Goal: Browse casually

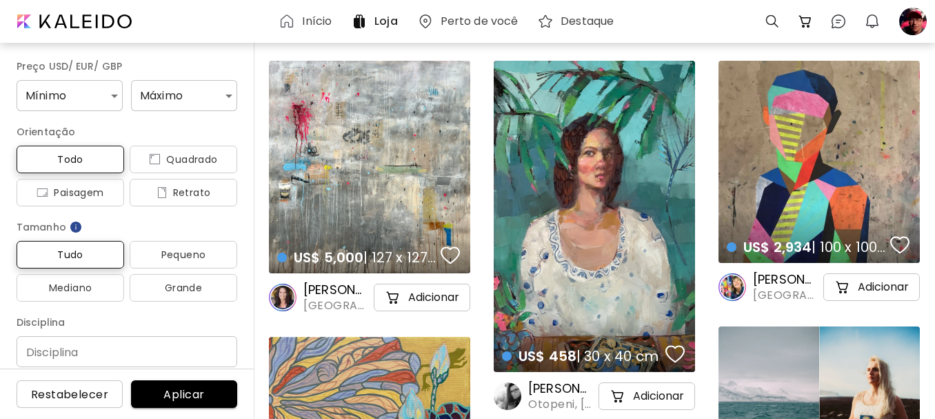
click at [314, 19] on h6 "Início" at bounding box center [317, 21] width 30 height 11
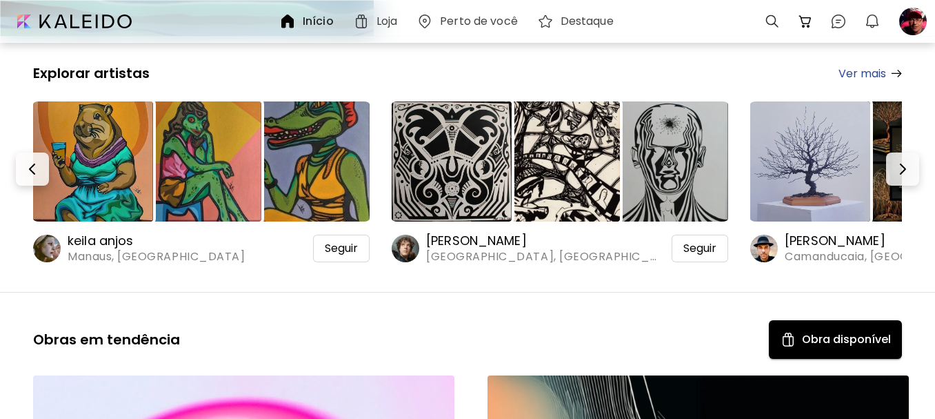
scroll to position [196, 0]
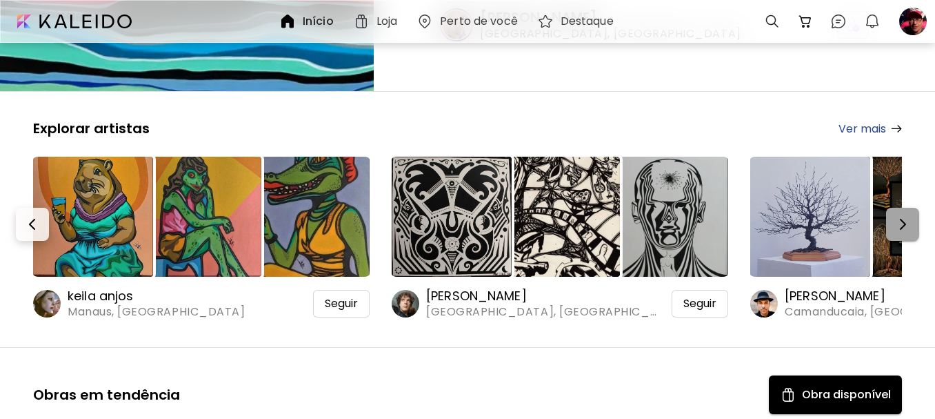
click at [905, 231] on img "button" at bounding box center [902, 224] width 17 height 17
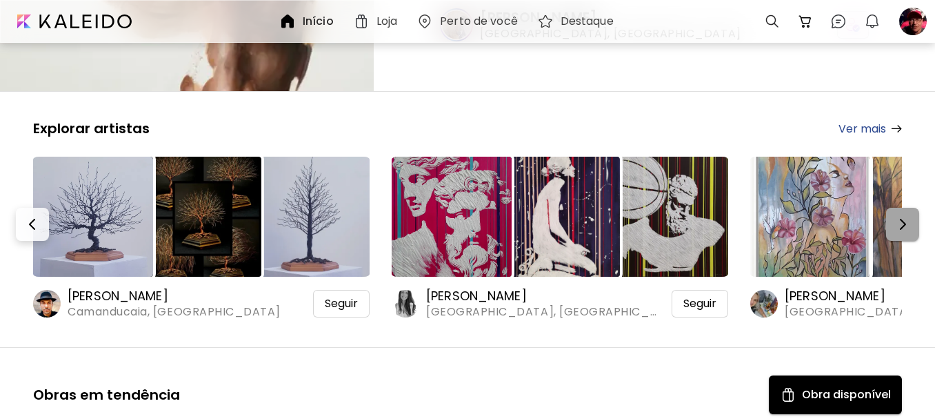
click at [905, 231] on img "button" at bounding box center [902, 224] width 17 height 17
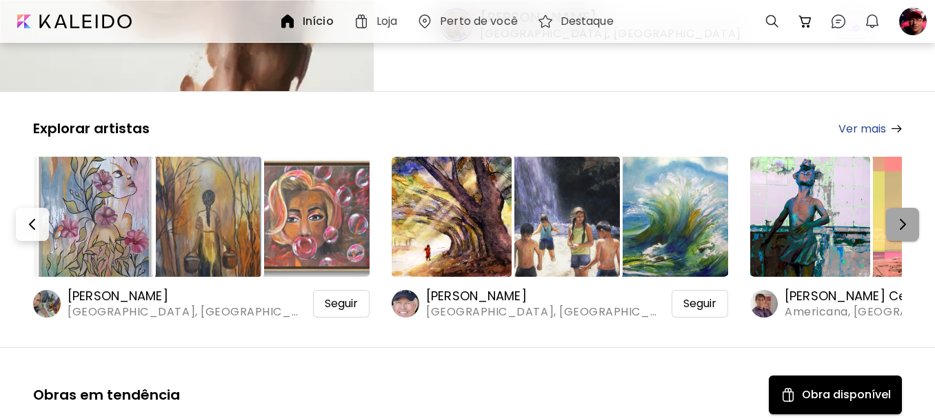
click at [905, 231] on img "button" at bounding box center [902, 224] width 17 height 17
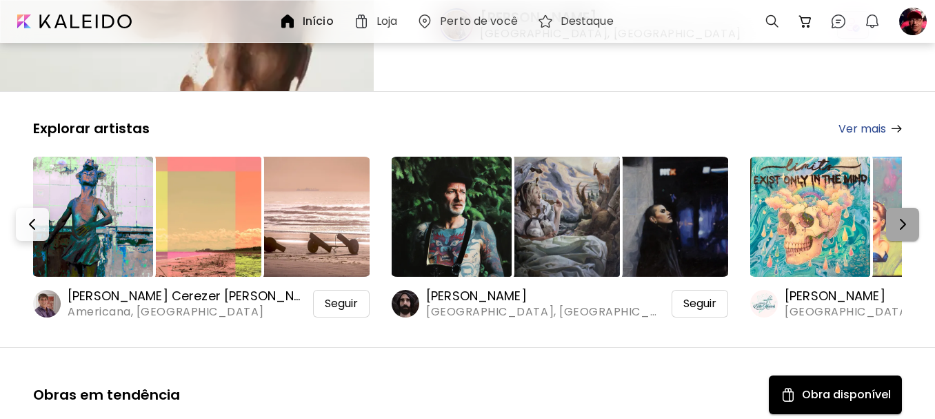
click at [905, 231] on img "button" at bounding box center [902, 224] width 17 height 17
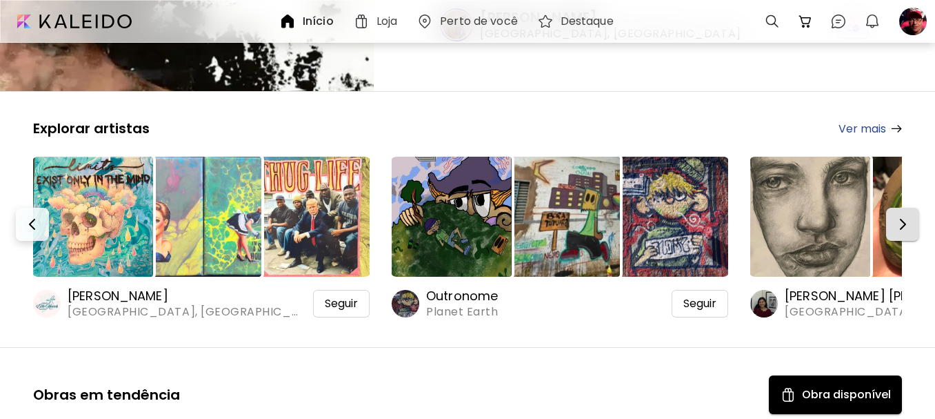
click at [905, 231] on img "button" at bounding box center [902, 224] width 17 height 17
